Goal: Check status: Check status

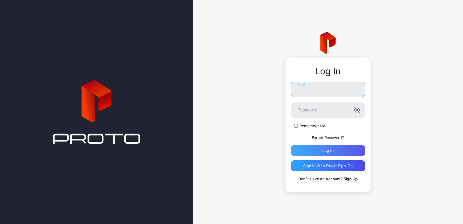
type input "**********"
click at [313, 147] on div "Log in" at bounding box center [328, 150] width 74 height 11
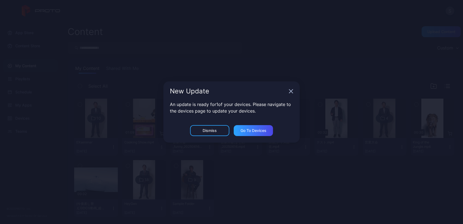
click at [0, 141] on html "S App Store Content Store My Content Playlists Schedule My Apps Devices Teams ©…" at bounding box center [231, 112] width 463 height 224
click at [25, 130] on div "New Update An update is ready for 1 of your devices. Please navigate to the dev…" at bounding box center [231, 112] width 463 height 224
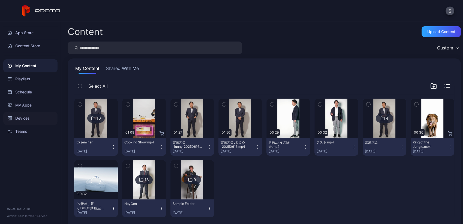
click at [26, 121] on div "Devices" at bounding box center [30, 118] width 54 height 13
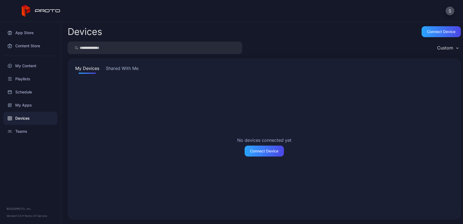
click at [129, 69] on button "Shared With Me" at bounding box center [122, 69] width 35 height 9
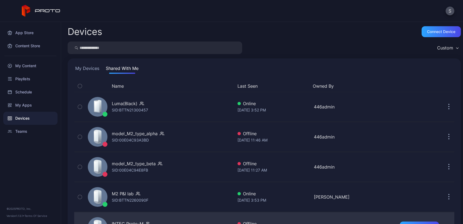
scroll to position [88, 0]
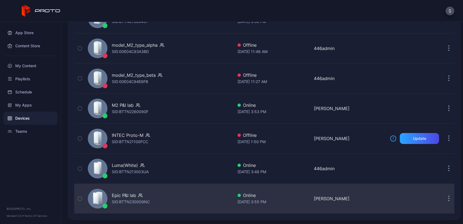
click at [164, 192] on div "Epic P&I lab SID: BTTN230009NC" at bounding box center [160, 198] width 148 height 27
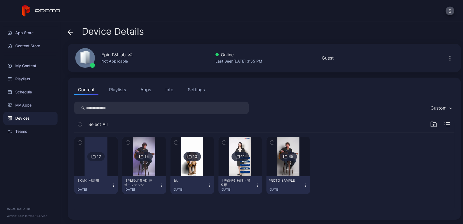
click at [147, 172] on img at bounding box center [144, 156] width 22 height 39
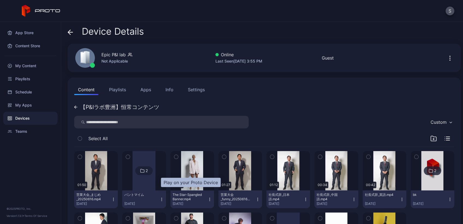
scroll to position [61, 0]
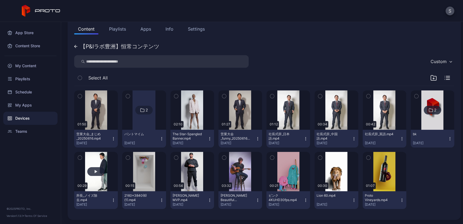
click at [88, 182] on button "button" at bounding box center [96, 171] width 44 height 39
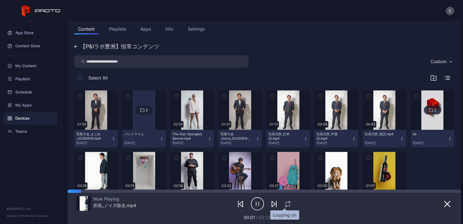
click at [285, 203] on icon "button" at bounding box center [287, 204] width 7 height 7
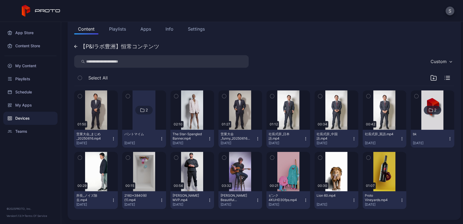
click at [40, 119] on div "Devices" at bounding box center [30, 118] width 54 height 13
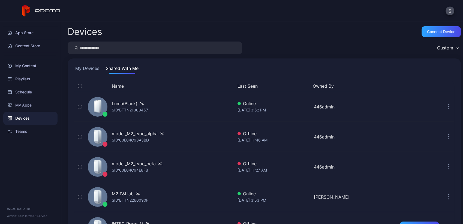
scroll to position [88, 0]
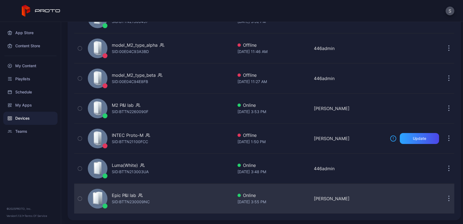
click at [131, 194] on div "Epic P&I lab" at bounding box center [124, 195] width 24 height 7
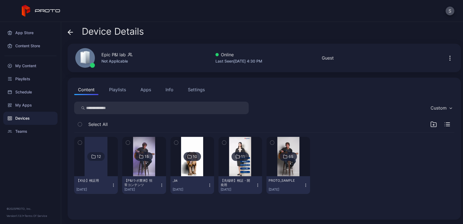
click at [143, 167] on img at bounding box center [144, 156] width 22 height 39
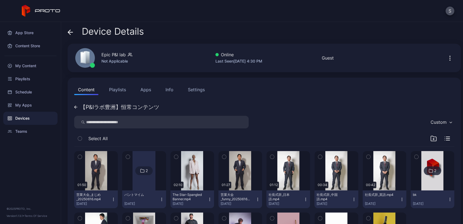
scroll to position [61, 0]
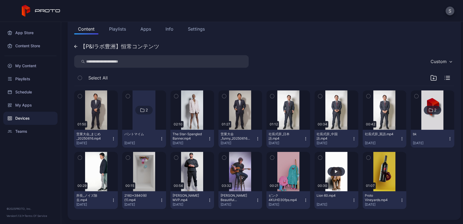
click at [318, 165] on button "button" at bounding box center [337, 171] width 44 height 39
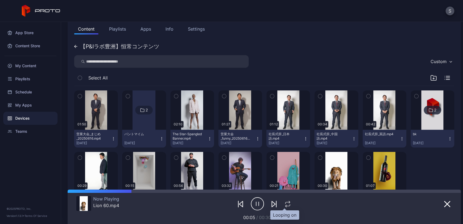
click at [285, 204] on icon "button" at bounding box center [287, 204] width 7 height 7
click at [285, 204] on icon "button" at bounding box center [288, 204] width 9 height 7
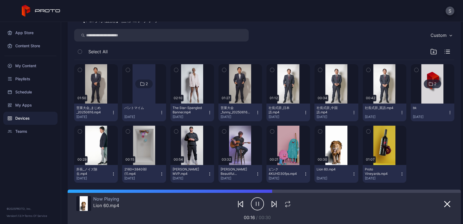
scroll to position [95, 0]
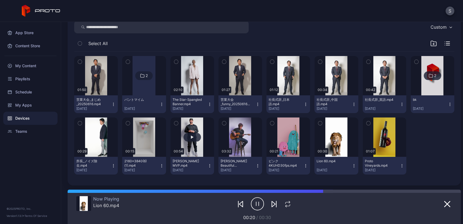
click at [205, 136] on button "button" at bounding box center [193, 136] width 44 height 39
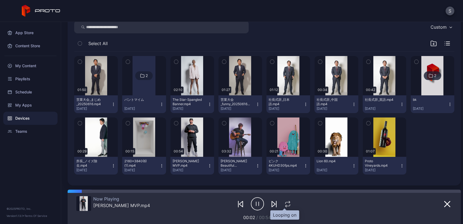
click at [284, 203] on icon "button" at bounding box center [287, 204] width 7 height 7
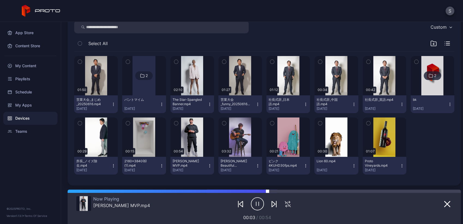
click at [270, 190] on div at bounding box center [365, 190] width 194 height 3
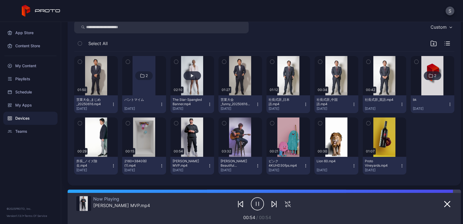
scroll to position [61, 0]
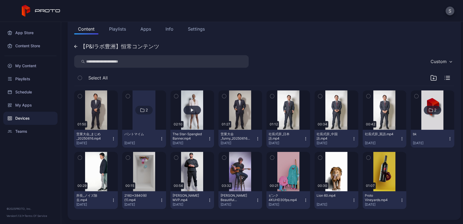
click at [192, 70] on div "【P&Iラボ豊洲】恒常コンテンツ Custom Select All 01:50 営業大会_まじめ_20250616.mp4 [DATE] 2 パントマイム …" at bounding box center [264, 127] width 380 height 172
click at [190, 114] on button "button" at bounding box center [193, 109] width 44 height 39
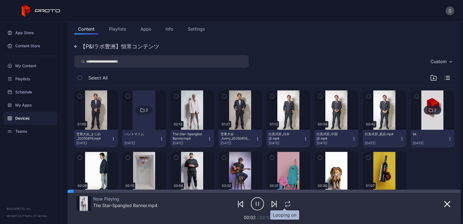
click at [287, 205] on icon "button" at bounding box center [288, 205] width 5 height 2
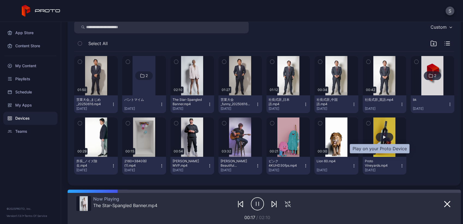
click at [381, 138] on div "button" at bounding box center [384, 137] width 17 height 9
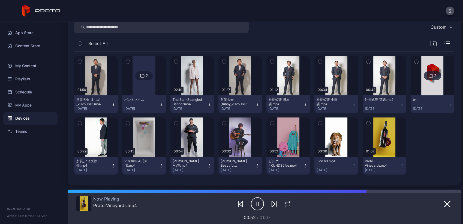
scroll to position [0, 0]
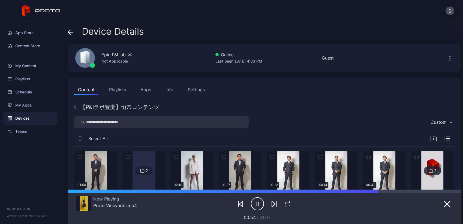
click at [144, 89] on button "Apps" at bounding box center [146, 89] width 18 height 11
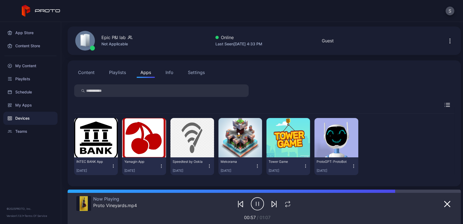
scroll to position [18, 0]
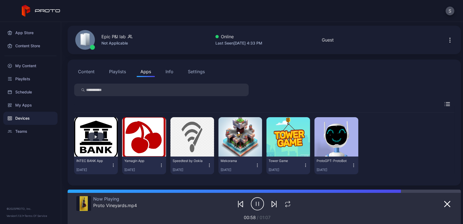
click at [92, 131] on button "button" at bounding box center [96, 136] width 44 height 39
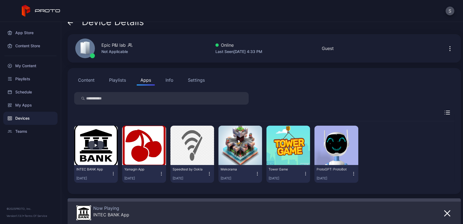
scroll to position [9, 0]
